Goal: Book appointment/travel/reservation

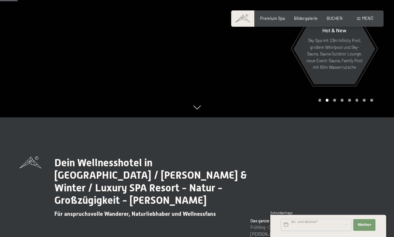
click at [324, 231] on input "text" at bounding box center [316, 225] width 70 height 12
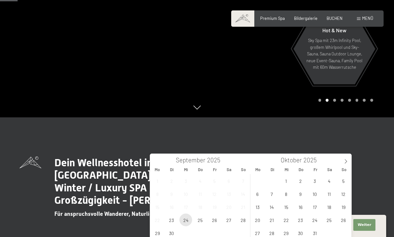
click at [188, 221] on span "24" at bounding box center [185, 219] width 13 height 13
click at [216, 219] on span "26" at bounding box center [214, 219] width 13 height 13
type input "Mi. [DATE] - [DATE]"
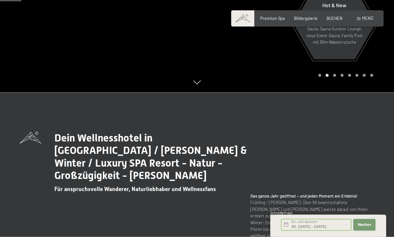
click at [368, 227] on span "Weiter" at bounding box center [365, 224] width 14 height 5
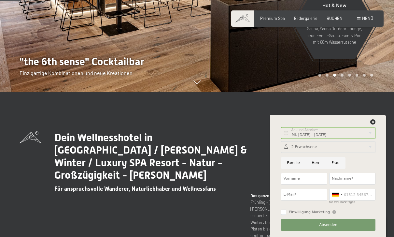
click at [338, 16] on span "BUCHEN" at bounding box center [335, 18] width 16 height 5
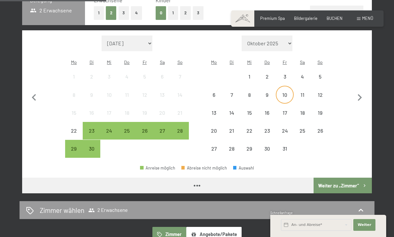
scroll to position [156, 0]
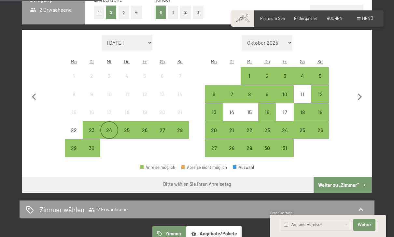
click at [110, 127] on div "24" at bounding box center [109, 135] width 16 height 16
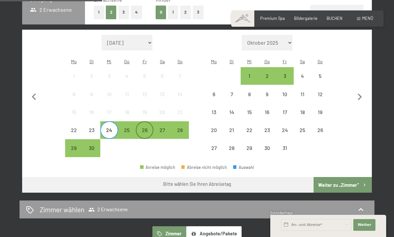
click at [148, 127] on div "26" at bounding box center [144, 135] width 16 height 16
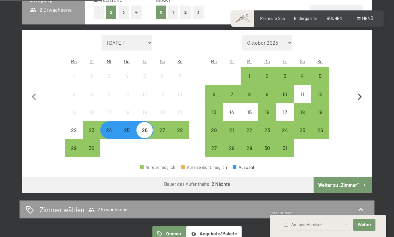
click at [358, 178] on button "Weiter zu „Zimmer“" at bounding box center [343, 185] width 58 height 16
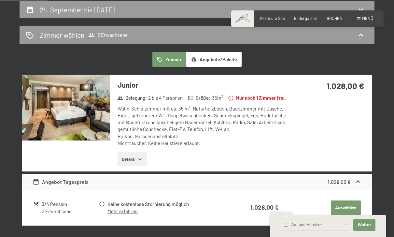
scroll to position [123, 0]
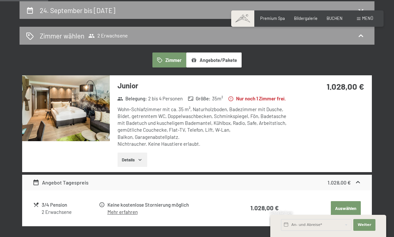
click at [75, 107] on img at bounding box center [66, 107] width 88 height 65
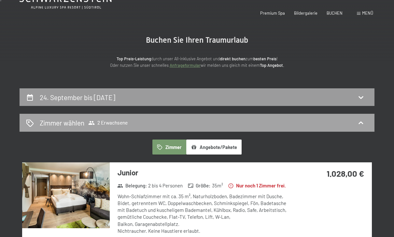
scroll to position [0, 0]
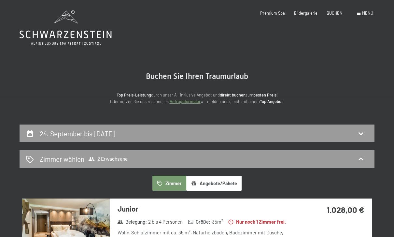
click at [368, 10] on span "Menü" at bounding box center [367, 12] width 11 height 5
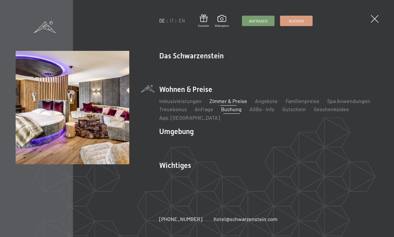
click at [238, 102] on link "Zimmer & Preise" at bounding box center [228, 101] width 38 height 6
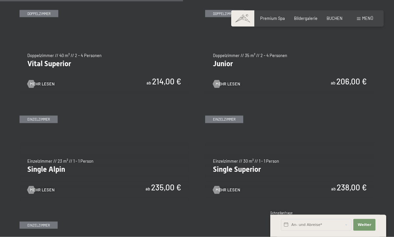
scroll to position [734, 0]
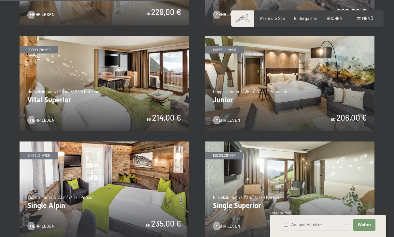
click at [291, 88] on img at bounding box center [289, 83] width 169 height 95
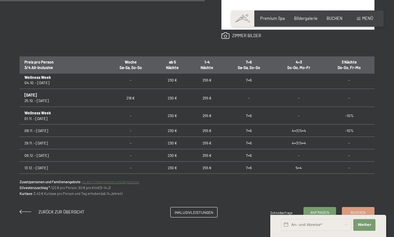
scroll to position [504, 0]
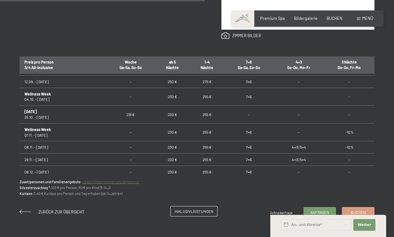
click at [208, 210] on span "Inklusivleistungen" at bounding box center [194, 211] width 39 height 6
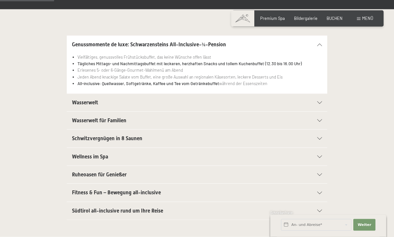
scroll to position [128, 0]
click at [247, 96] on div "Wasserwelt" at bounding box center [197, 102] width 250 height 18
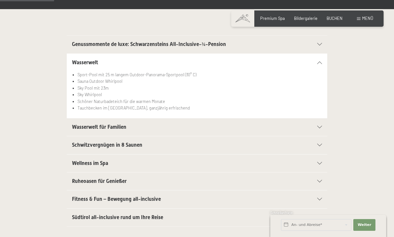
click at [174, 125] on h2 "Wasserwelt für Familien" at bounding box center [184, 126] width 225 height 7
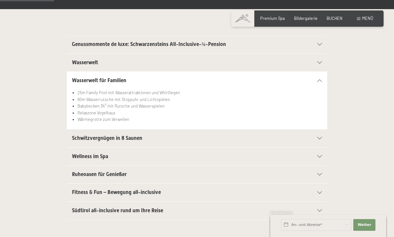
click at [155, 136] on h2 "Schwitzvergnügen in 8 Saunen" at bounding box center [184, 137] width 225 height 7
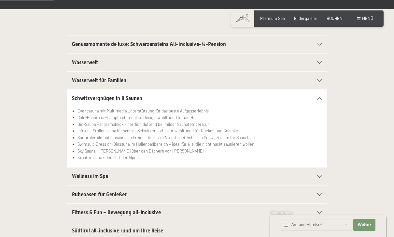
click at [147, 175] on h2 "Wellness im Spa" at bounding box center [184, 176] width 225 height 7
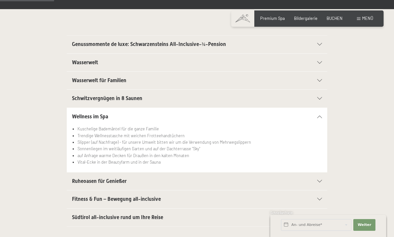
click at [153, 179] on h2 "Ruheoasen für Genießer" at bounding box center [184, 180] width 225 height 7
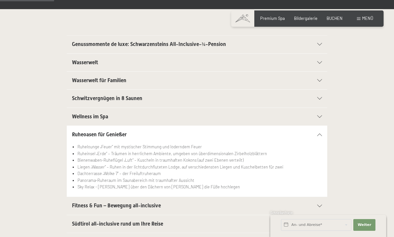
click at [155, 203] on span "Fitness & Fun – Bewegung all-inclusive" at bounding box center [116, 205] width 89 height 6
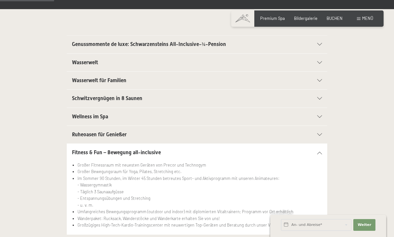
click at [203, 135] on h2 "Ruheoasen für Genießer" at bounding box center [184, 134] width 225 height 7
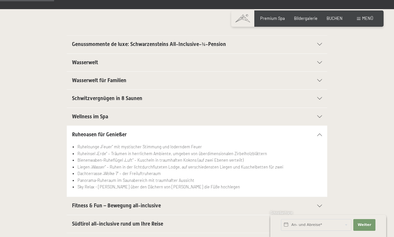
click at [190, 224] on h2 "Südtirol all-inclusive rund um Ihre Reise" at bounding box center [184, 223] width 225 height 7
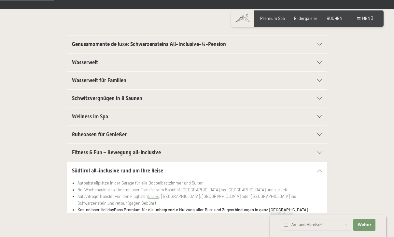
click at [322, 170] on icon at bounding box center [319, 170] width 5 height 3
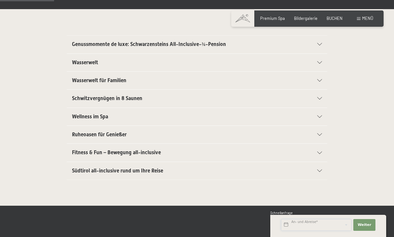
click at [320, 231] on input "text" at bounding box center [316, 225] width 70 height 12
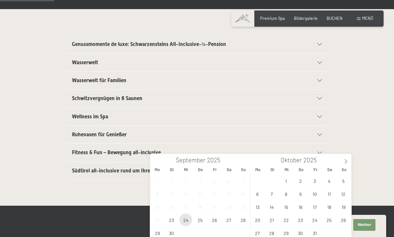
click at [189, 221] on span "24" at bounding box center [185, 219] width 13 height 13
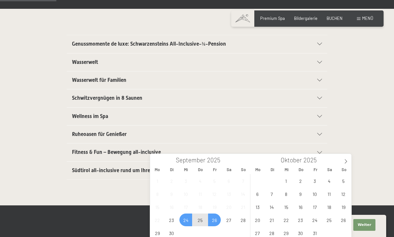
click at [216, 219] on span "26" at bounding box center [214, 219] width 13 height 13
type input "Mi. [DATE] - [DATE]"
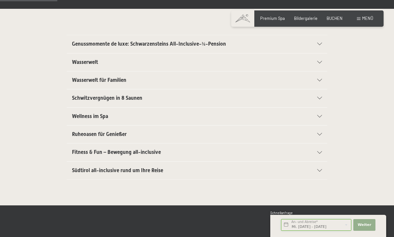
scroll to position [130, 0]
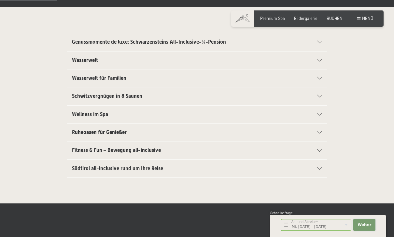
click at [365, 227] on span "Weiter" at bounding box center [365, 224] width 14 height 5
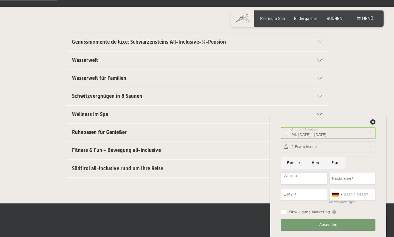
scroll to position [130, 0]
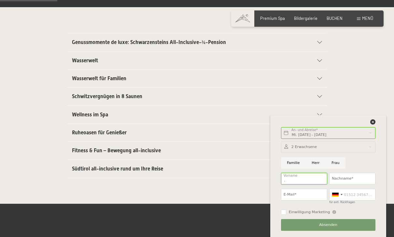
type input "."
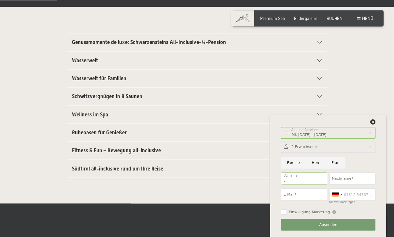
click at [335, 169] on input "Frau" at bounding box center [336, 163] width 20 height 12
radio input "true"
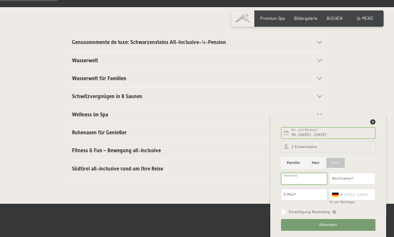
type input "."
type input "Lea"
click at [355, 184] on input "Nachname*" at bounding box center [352, 179] width 46 height 12
type input "g"
type input "Gemassmer"
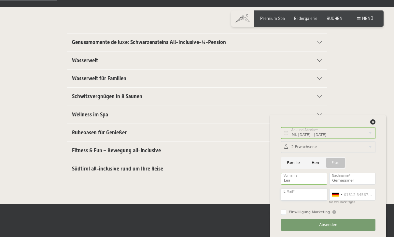
click at [297, 200] on input "E-Mail*" at bounding box center [304, 195] width 46 height 12
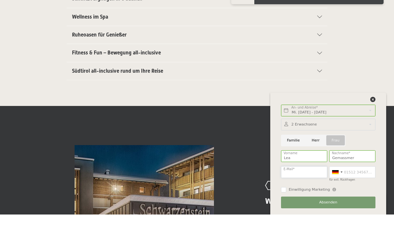
type input "[EMAIL_ADDRESS][DOMAIN_NAME]"
click at [336, 198] on div at bounding box center [337, 194] width 15 height 11
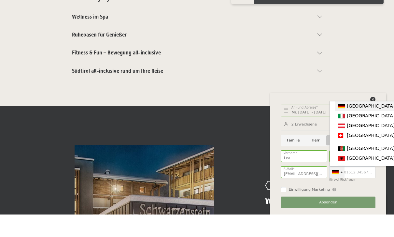
scroll to position [228, 0]
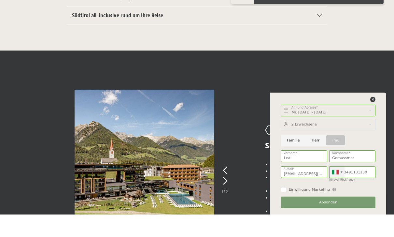
scroll to position [266, 0]
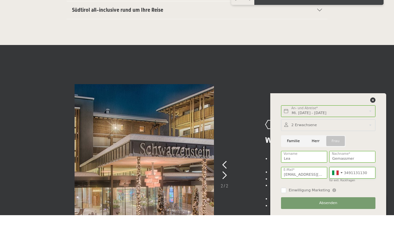
type input "3491131130"
click at [355, 227] on button "Absenden" at bounding box center [328, 225] width 94 height 12
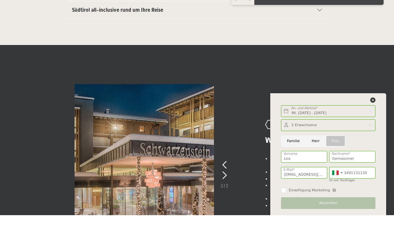
scroll to position [289, 0]
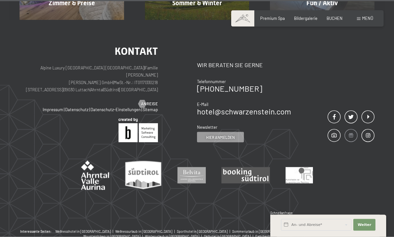
scroll to position [536, 0]
